Goal: Information Seeking & Learning: Find specific fact

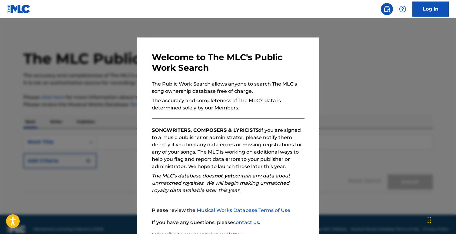
scroll to position [43, 0]
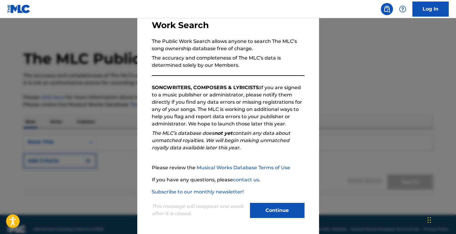
click at [270, 207] on button "Continue" at bounding box center [277, 210] width 55 height 15
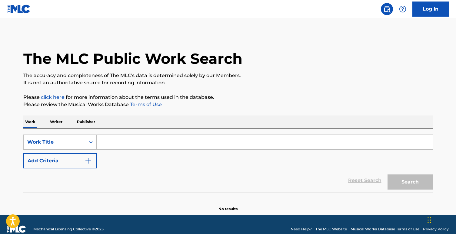
click at [64, 123] on div "Work Writer Publisher" at bounding box center [228, 122] width 410 height 13
click at [57, 120] on p "Writer" at bounding box center [56, 122] width 16 height 13
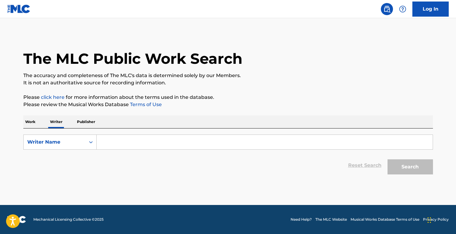
click at [108, 135] on div "Search Form" at bounding box center [265, 142] width 336 height 15
click at [114, 141] on input "Search Form" at bounding box center [265, 142] width 336 height 15
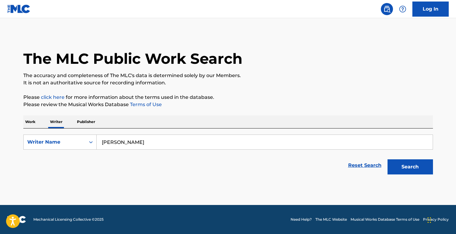
paste input "[PERSON_NAME]"
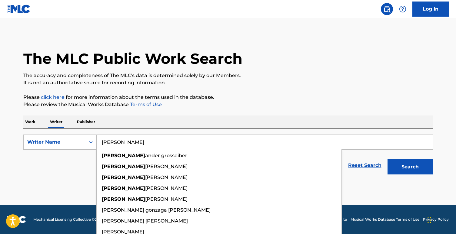
type input "[PERSON_NAME]"
click at [387, 160] on button "Search" at bounding box center [409, 167] width 45 height 15
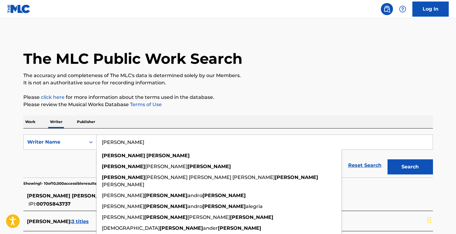
scroll to position [62, 0]
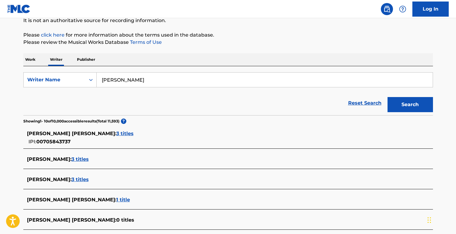
click at [26, 124] on section "[PERSON_NAME] [PERSON_NAME] : 3 titles IPI: 00705843737 [PERSON_NAME] : 3 title…" at bounding box center [228, 233] width 410 height 218
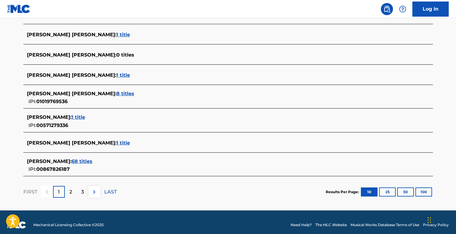
scroll to position [233, 0]
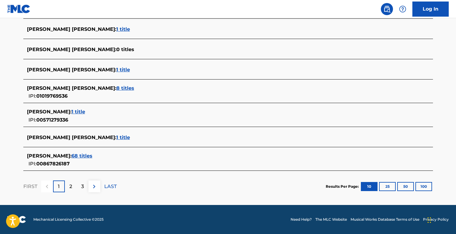
click at [80, 155] on span "68 titles" at bounding box center [81, 156] width 21 height 6
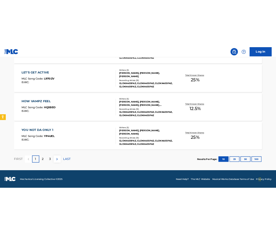
scroll to position [504, 0]
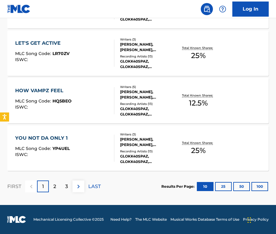
click at [56, 189] on div "2" at bounding box center [55, 187] width 12 height 12
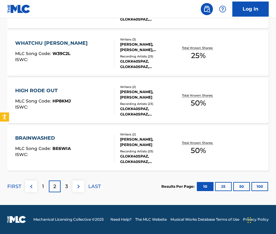
click at [41, 184] on div "1" at bounding box center [43, 187] width 12 height 12
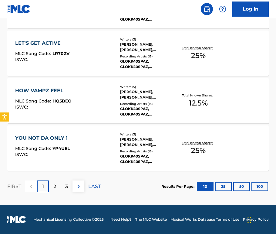
click at [256, 185] on button "100" at bounding box center [259, 186] width 17 height 9
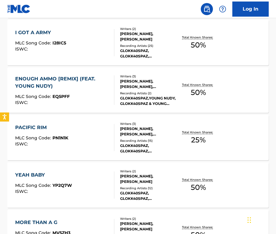
scroll to position [2220, 0]
